Goal: Task Accomplishment & Management: Use online tool/utility

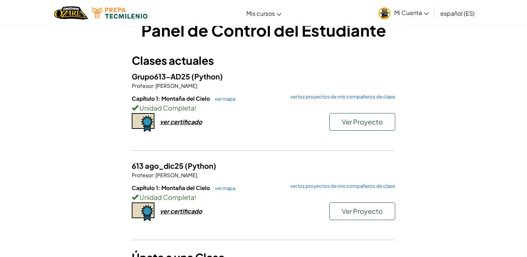
scroll to position [22, 0]
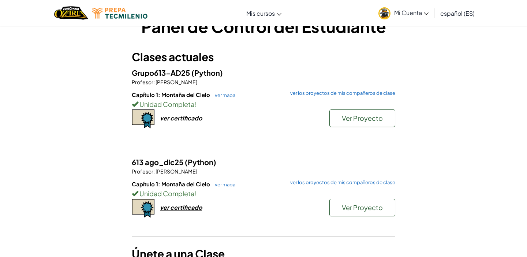
click at [303, 125] on div "Capítulo 1: Montaña del Cielo ver mapa ver los proyectos de mis compañeros de c…" at bounding box center [263, 118] width 263 height 54
click at [226, 93] on font "ver mapa" at bounding box center [225, 95] width 20 height 6
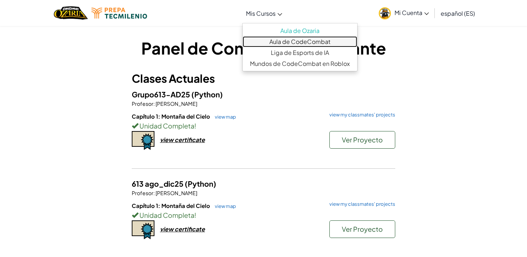
click at [302, 40] on link "Aula de CodeCombat" at bounding box center [299, 41] width 114 height 11
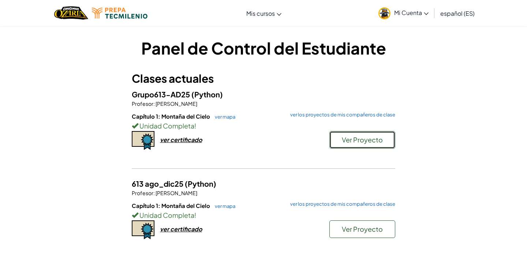
click at [351, 137] on font "Ver Proyecto" at bounding box center [362, 139] width 41 height 8
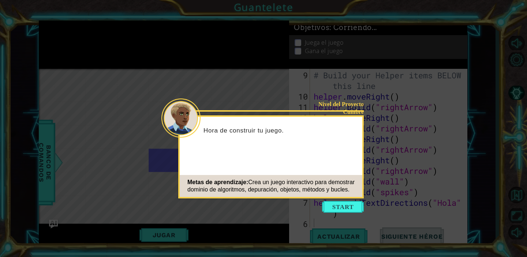
scroll to position [106, 0]
click at [346, 203] on button "Comenzar" at bounding box center [343, 207] width 42 height 12
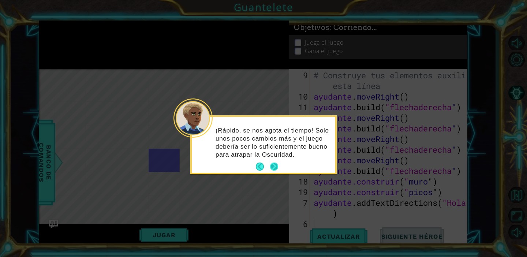
click at [270, 163] on button "Próximo" at bounding box center [274, 166] width 8 height 8
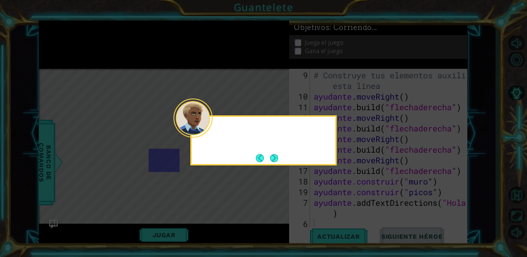
click at [270, 162] on button "Next" at bounding box center [274, 158] width 8 height 8
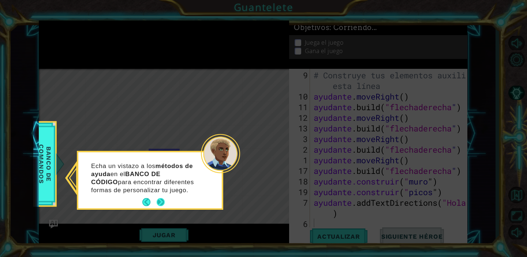
click at [160, 201] on button "Próximo" at bounding box center [161, 202] width 8 height 8
